Goal: Task Accomplishment & Management: Use online tool/utility

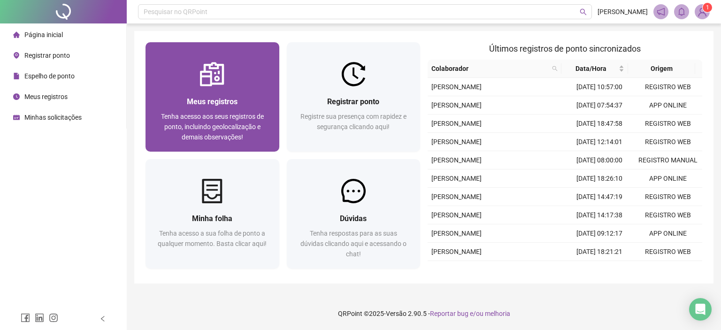
click at [257, 87] on div "Meus registros Tenha acesso aos seus registros de ponto, incluindo geolocalizaç…" at bounding box center [212, 118] width 134 height 65
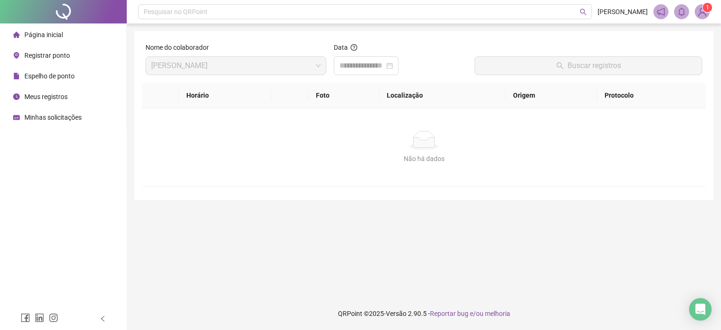
click at [363, 54] on div "Data" at bounding box center [401, 49] width 134 height 14
click at [364, 64] on input at bounding box center [361, 65] width 45 height 11
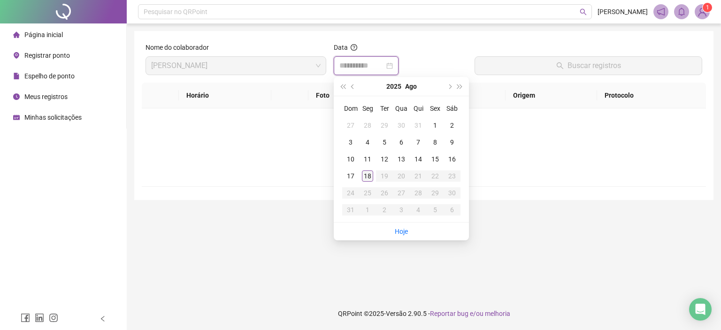
type input "**********"
click at [367, 173] on div "18" at bounding box center [367, 175] width 11 height 11
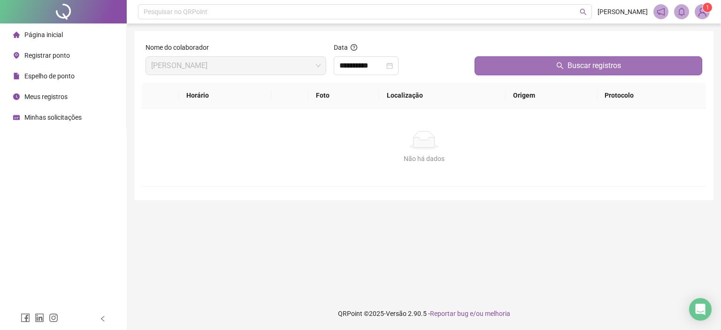
click at [519, 71] on button "Buscar registros" at bounding box center [588, 65] width 228 height 19
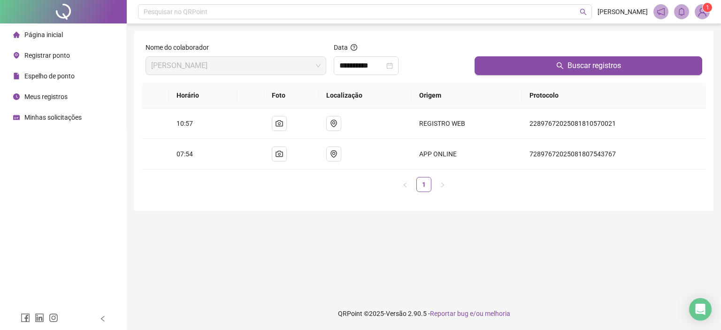
click at [49, 58] on span "Registrar ponto" at bounding box center [47, 56] width 46 height 8
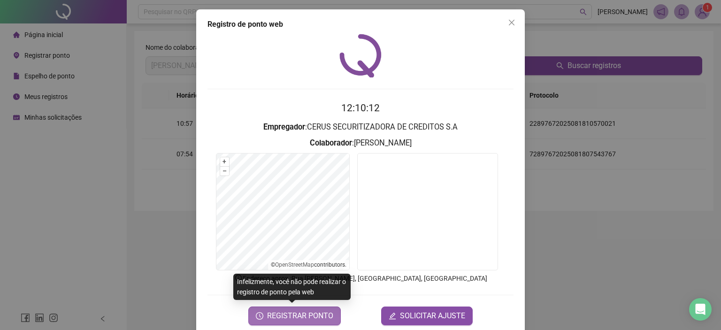
click at [317, 313] on span "REGISTRAR PONTO" at bounding box center [300, 315] width 66 height 11
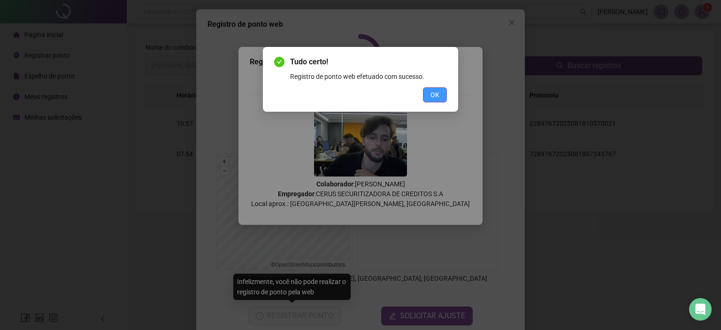
click at [437, 101] on button "OK" at bounding box center [435, 94] width 24 height 15
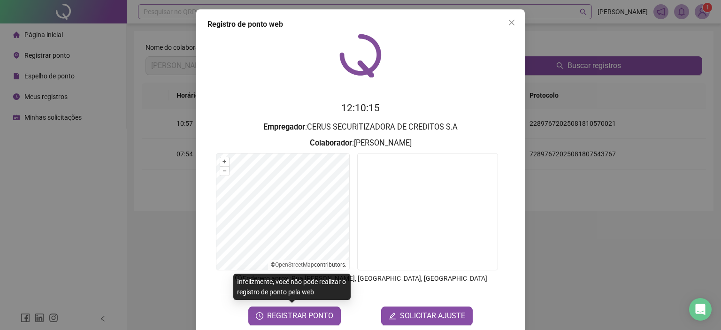
click at [510, 18] on button "Close" at bounding box center [511, 22] width 15 height 15
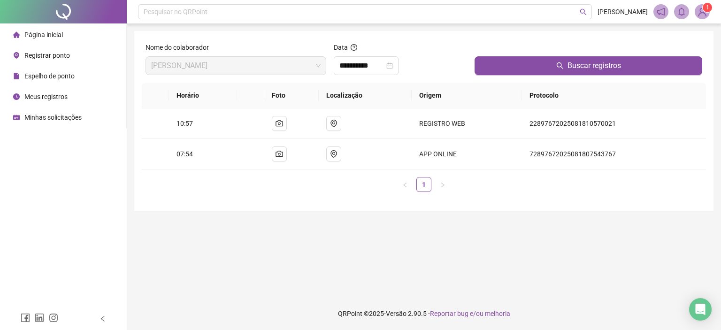
click at [58, 37] on span "Página inicial" at bounding box center [43, 35] width 38 height 8
